Goal: Information Seeking & Learning: Find specific fact

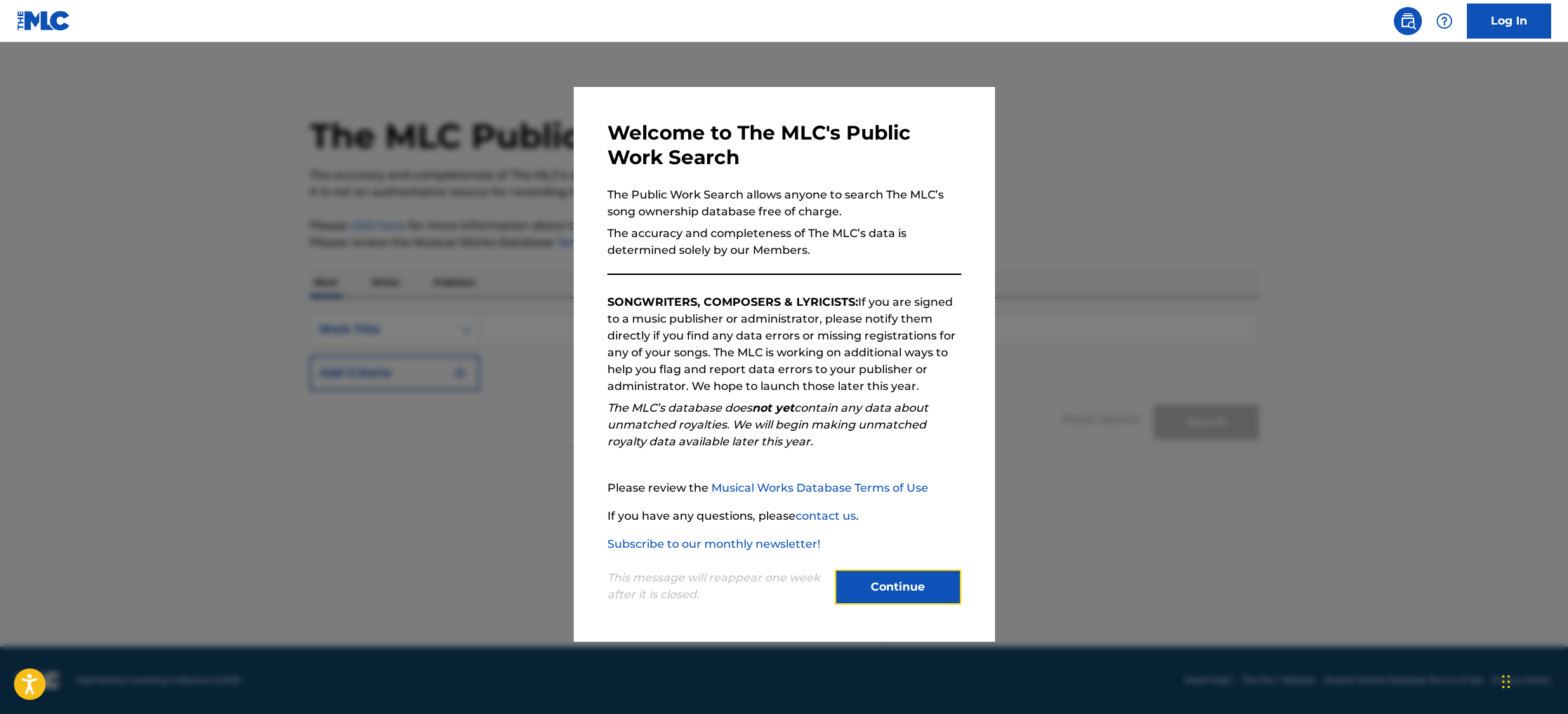
click at [880, 590] on button "Continue" at bounding box center [898, 587] width 126 height 35
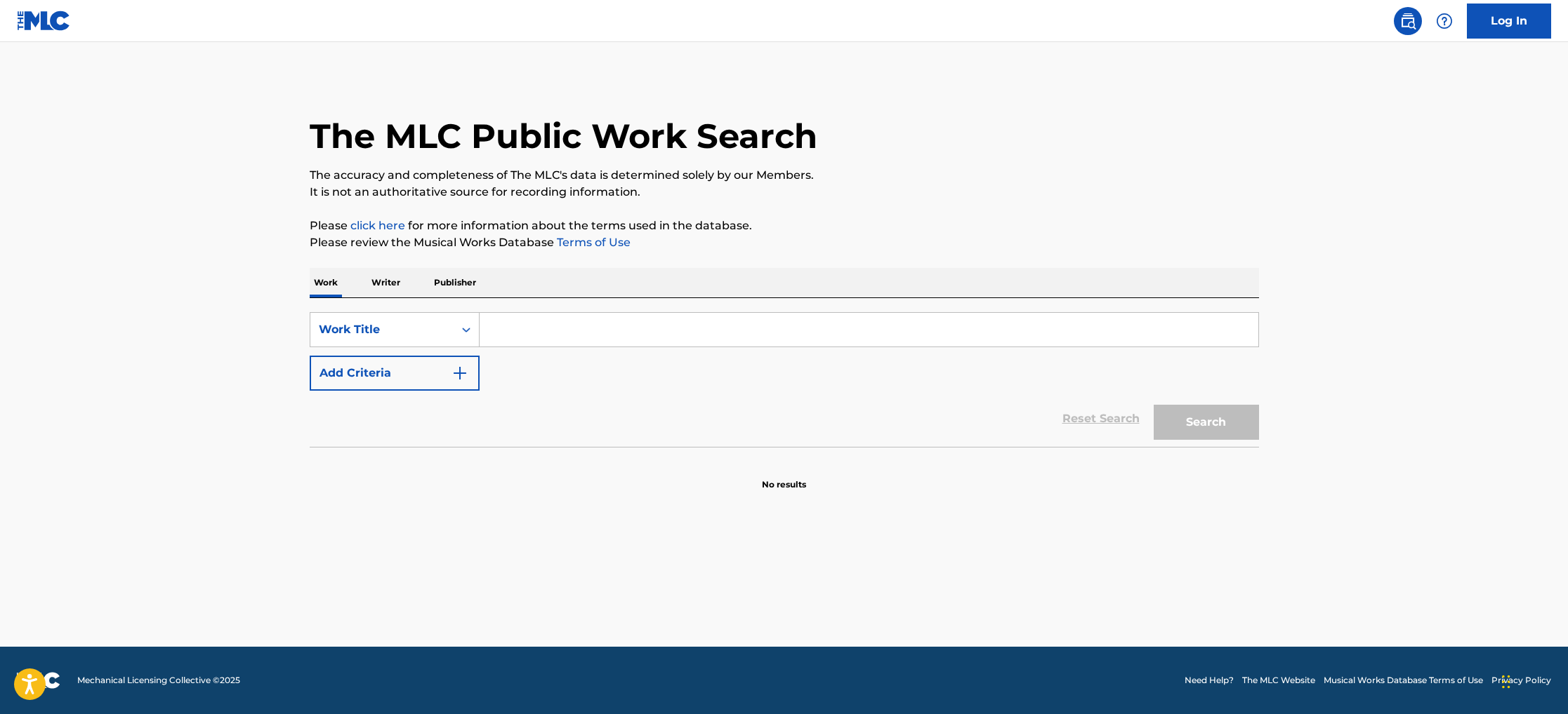
click at [552, 329] on input "Search Form" at bounding box center [868, 330] width 778 height 34
type input "FUNKED UP"
click at [1153, 405] on button "Search" at bounding box center [1206, 421] width 105 height 35
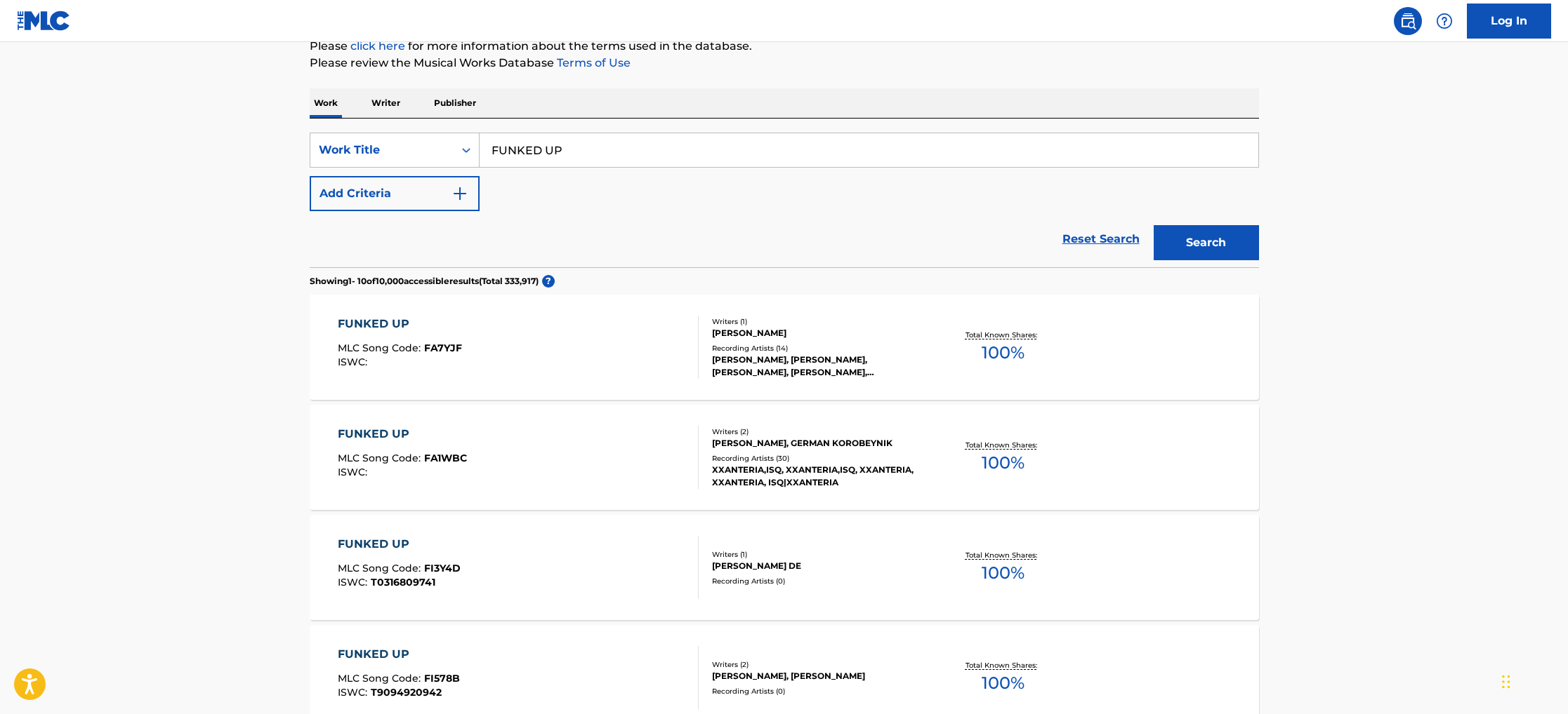
scroll to position [197, 0]
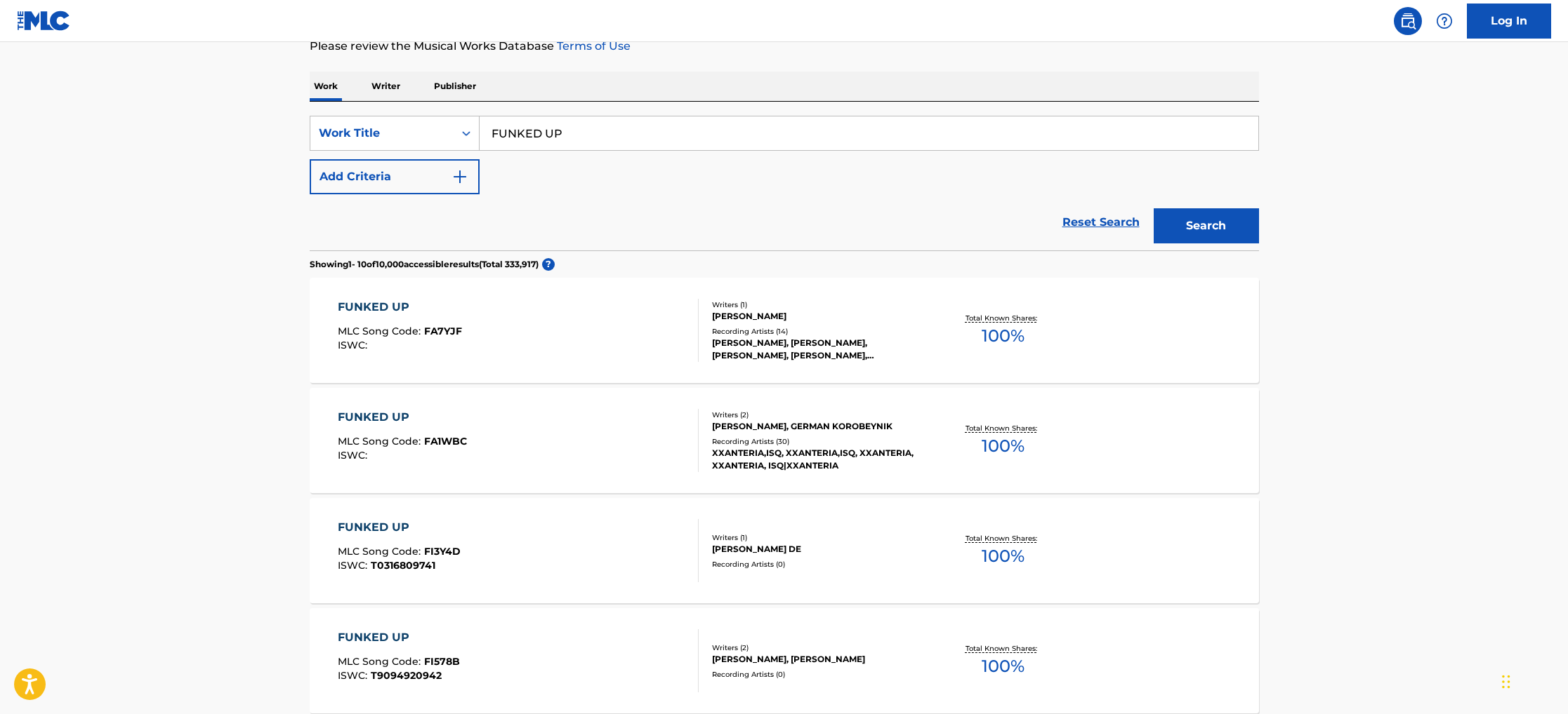
click at [568, 441] on div "FUNKED UP MLC Song Code : FA1WBC ISWC :" at bounding box center [518, 440] width 360 height 63
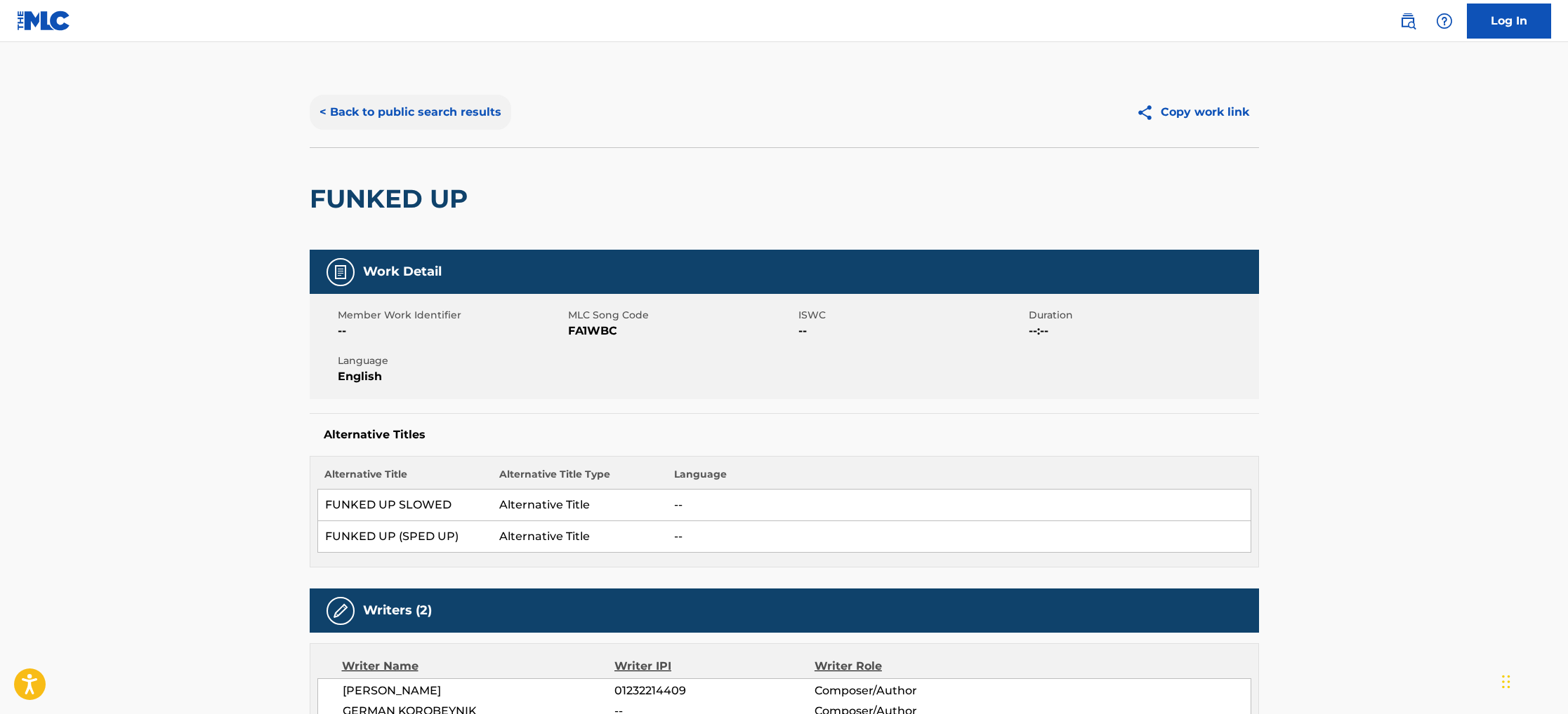
click at [424, 126] on button "< Back to public search results" at bounding box center [410, 112] width 201 height 35
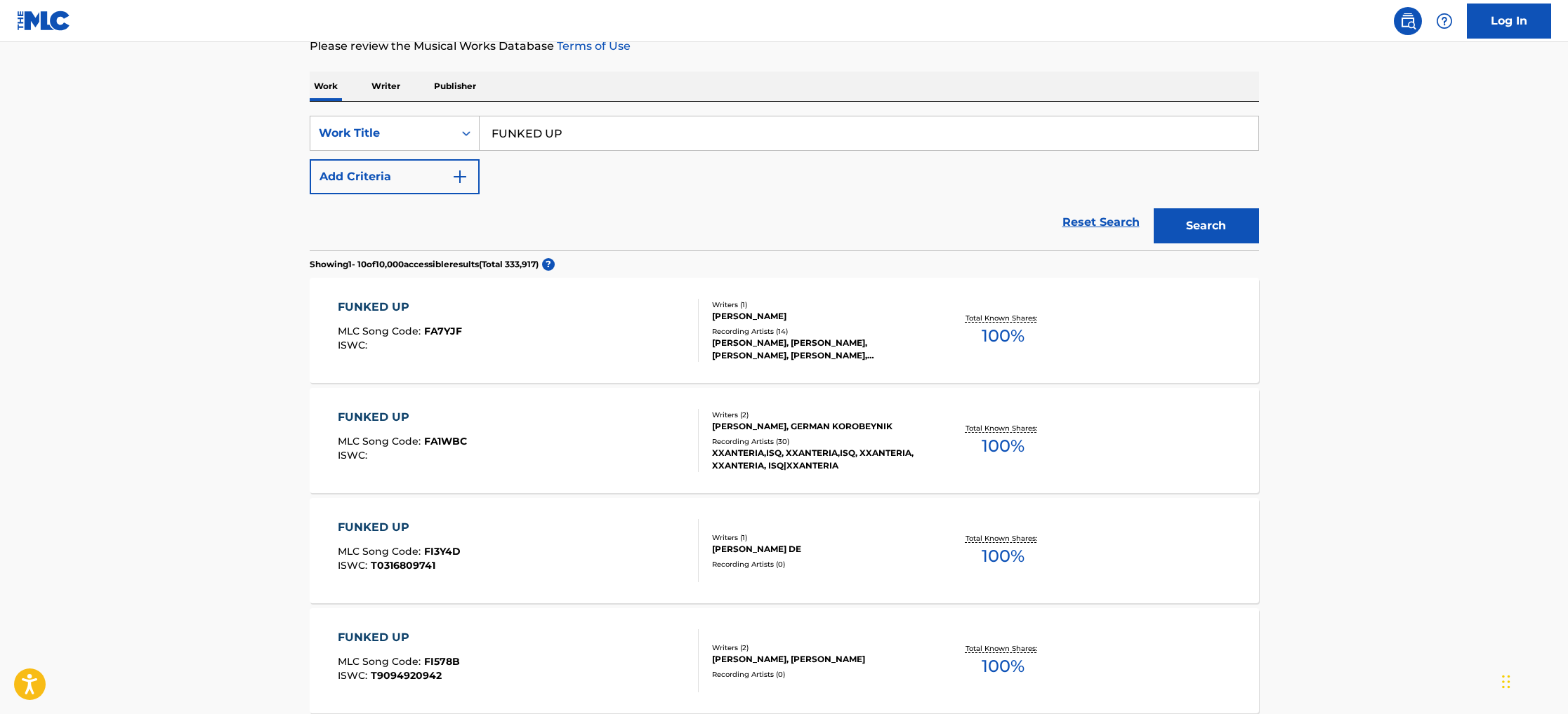
scroll to position [195, 0]
drag, startPoint x: 601, startPoint y: 139, endPoint x: 413, endPoint y: 110, distance: 190.2
click at [413, 110] on div "SearchWithCriteria44a3938c-82e7-4dd5-8046-86e52ef9e711 Work Title FUNKED UP Add…" at bounding box center [784, 178] width 949 height 149
type input "bombo"
click at [384, 175] on button "Add Criteria" at bounding box center [394, 178] width 170 height 35
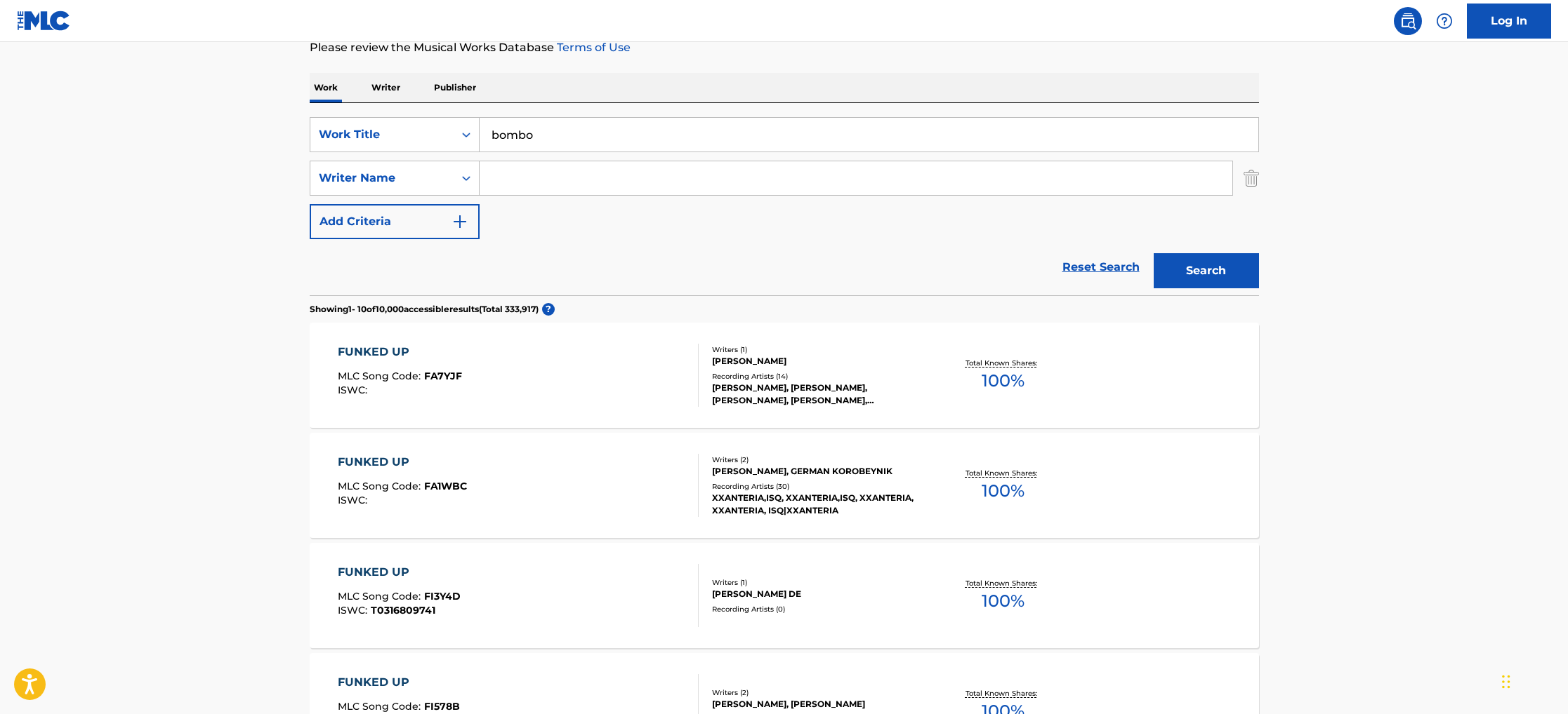
click at [549, 198] on div "SearchWithCriteria44a3938c-82e7-4dd5-8046-86e52ef9e711 Work Title bombo SearchW…" at bounding box center [784, 179] width 949 height 122
click at [537, 165] on input "Search Form" at bounding box center [856, 179] width 753 height 34
click at [1153, 253] on button "Search" at bounding box center [1206, 270] width 105 height 35
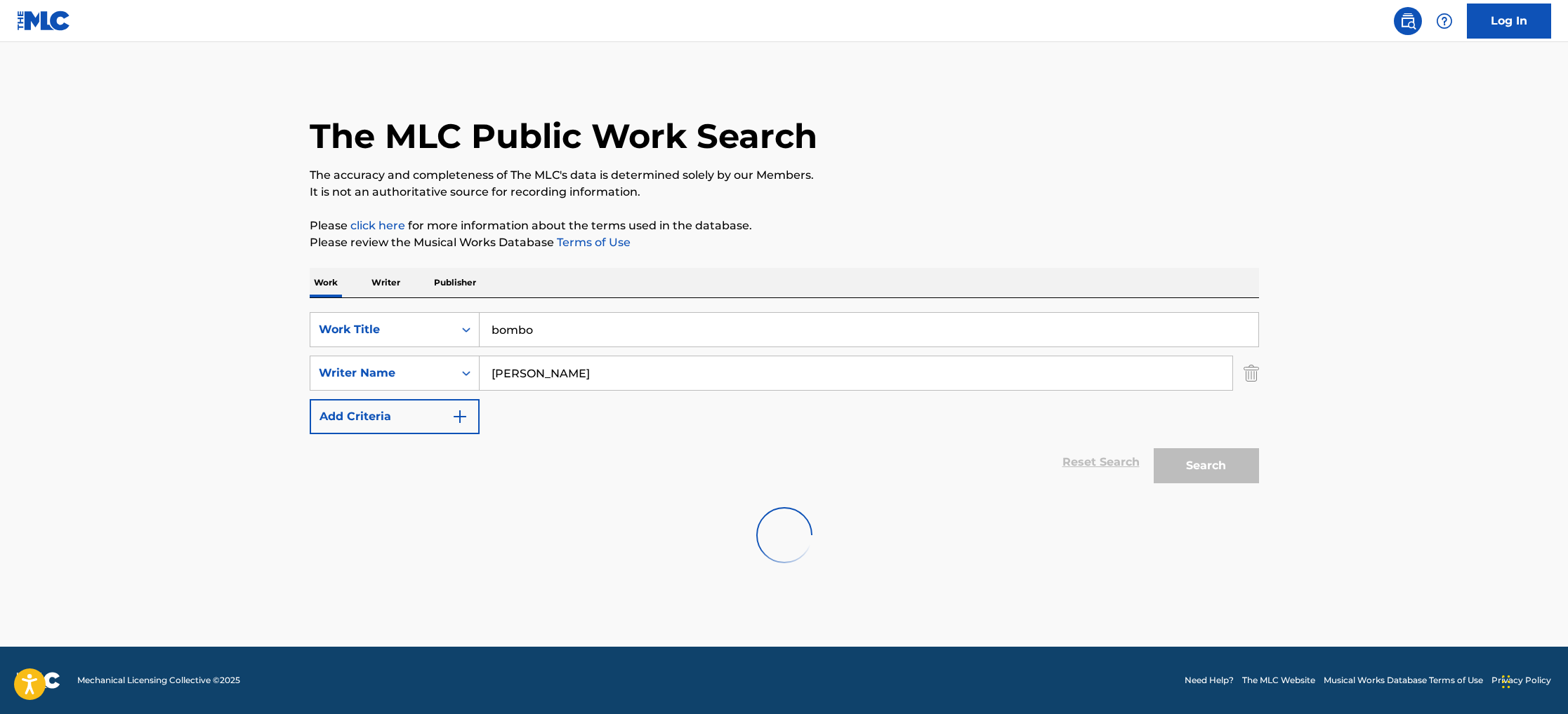
scroll to position [0, 0]
click at [548, 371] on input "[PERSON_NAME]" at bounding box center [856, 373] width 753 height 34
click at [600, 374] on input "[PERSON_NAME]" at bounding box center [856, 373] width 753 height 34
type input "[PERSON_NAME]"
click at [1153, 449] on button "Search" at bounding box center [1206, 466] width 105 height 35
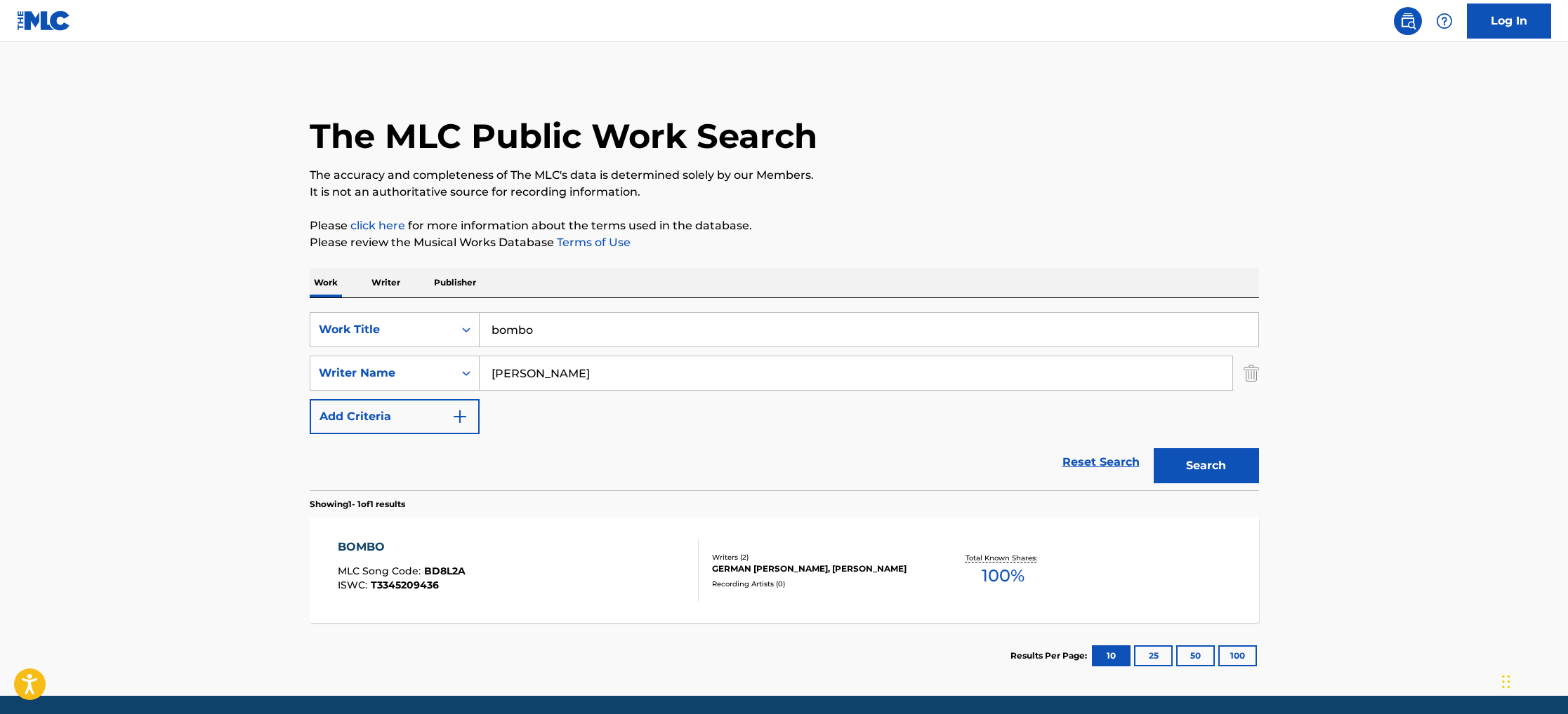
click at [572, 559] on div "BOMBO MLC Song Code : BD8L2A ISWC : T3345209436" at bounding box center [518, 570] width 360 height 63
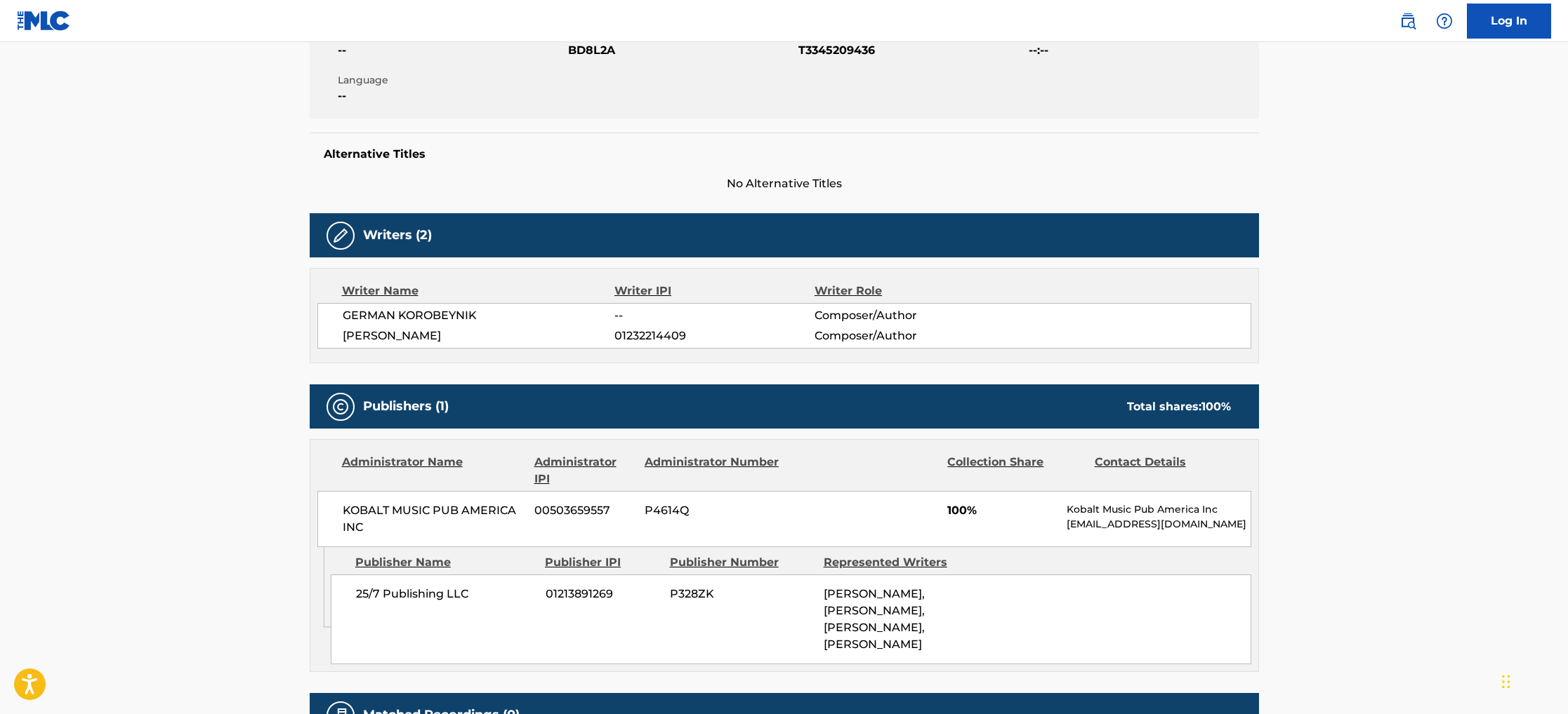
scroll to position [285, 0]
